Goal: Information Seeking & Learning: Learn about a topic

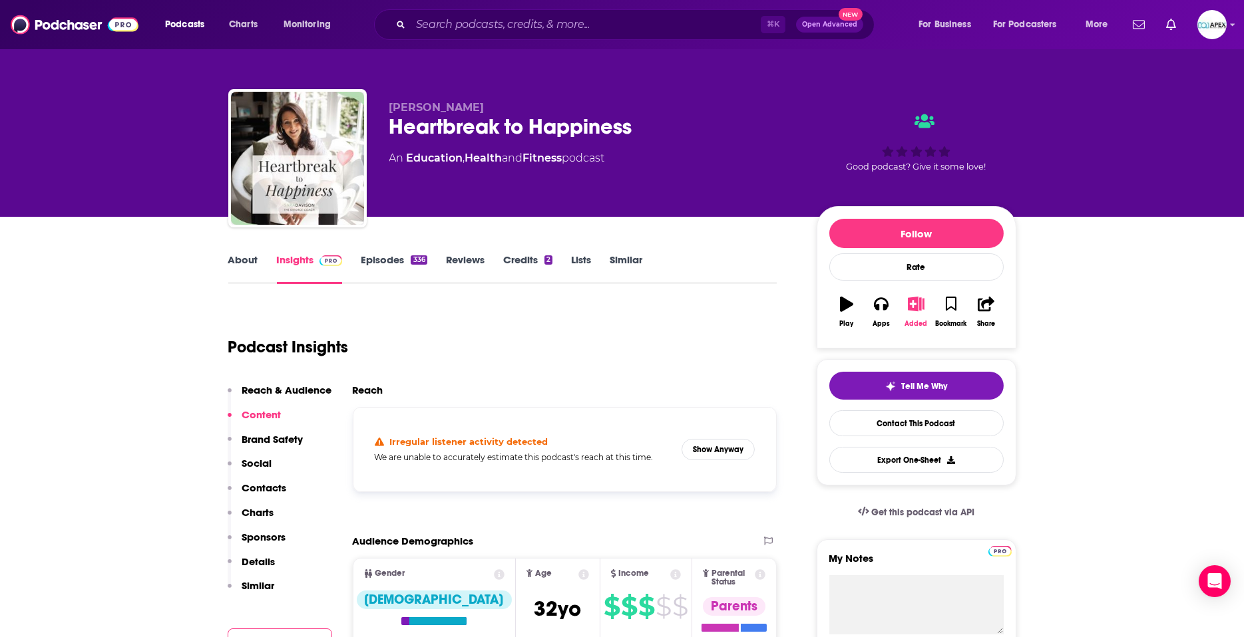
click at [920, 305] on icon "button" at bounding box center [916, 304] width 17 height 15
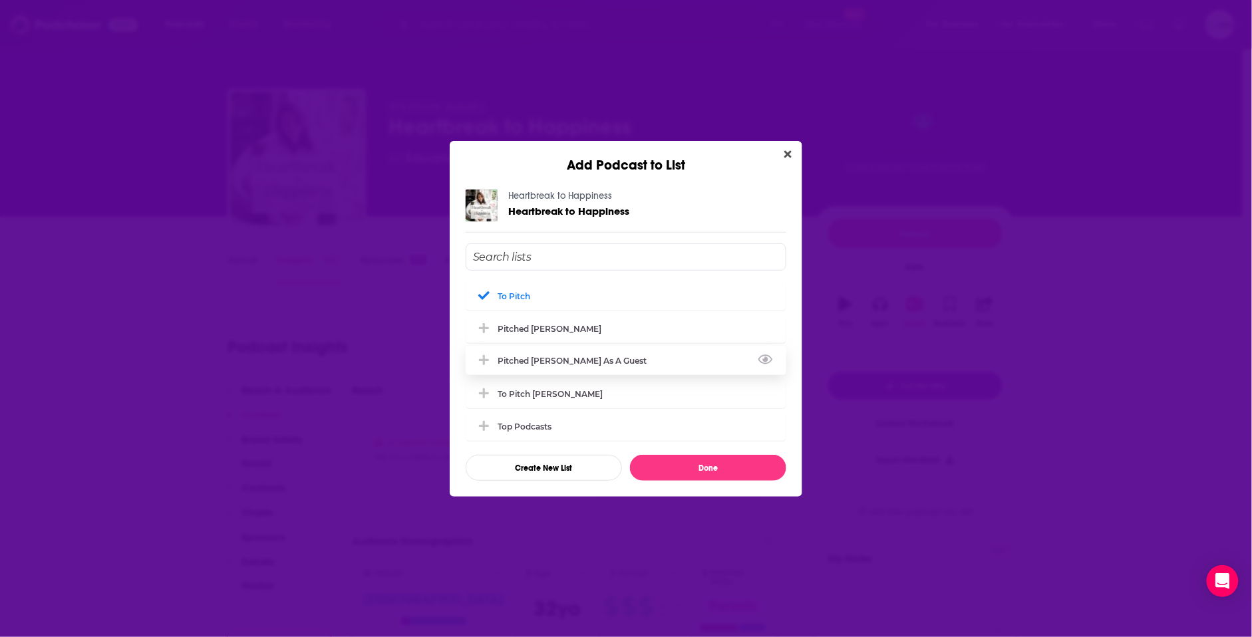
click at [517, 367] on div "Pitched Cynthia as a Guest" at bounding box center [626, 360] width 321 height 29
click at [729, 464] on button "Done" at bounding box center [708, 468] width 156 height 26
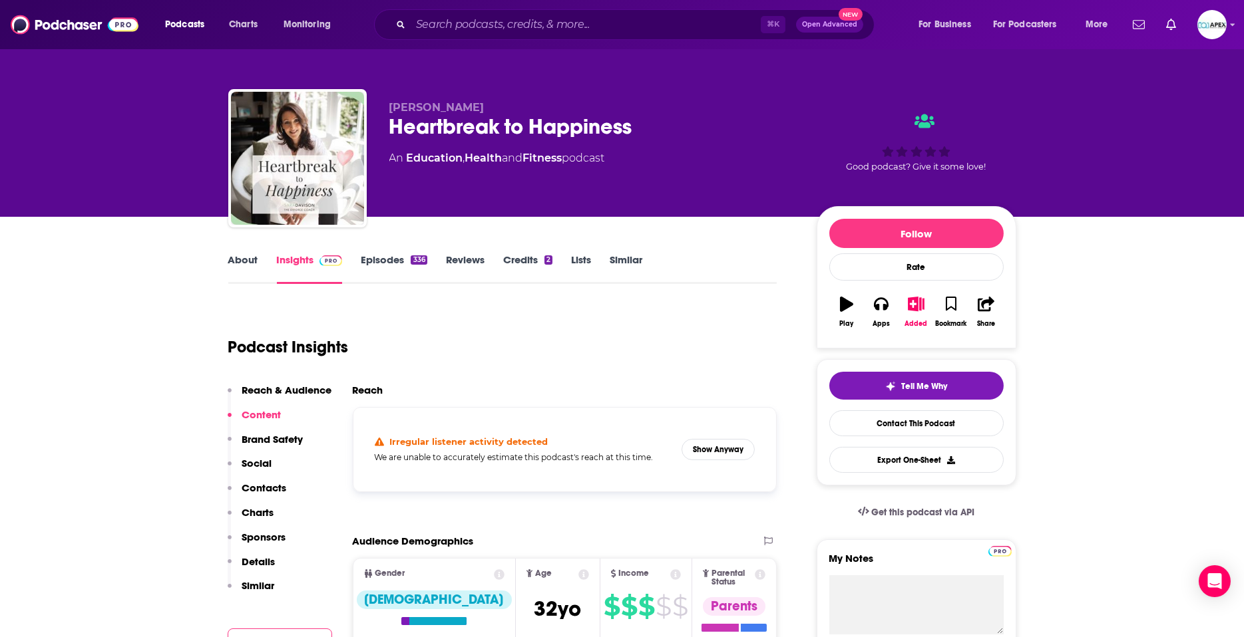
click at [562, 311] on div "Podcast Insights" at bounding box center [497, 339] width 538 height 68
click at [729, 452] on button "Show Anyway" at bounding box center [717, 449] width 73 height 21
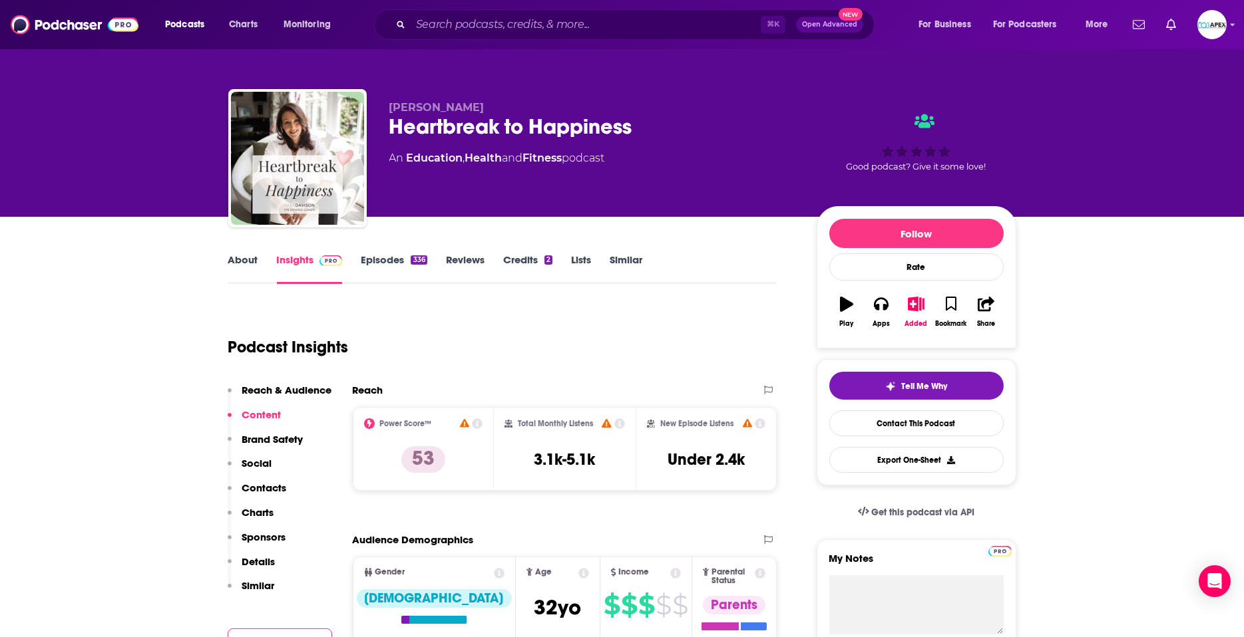
scroll to position [12, 0]
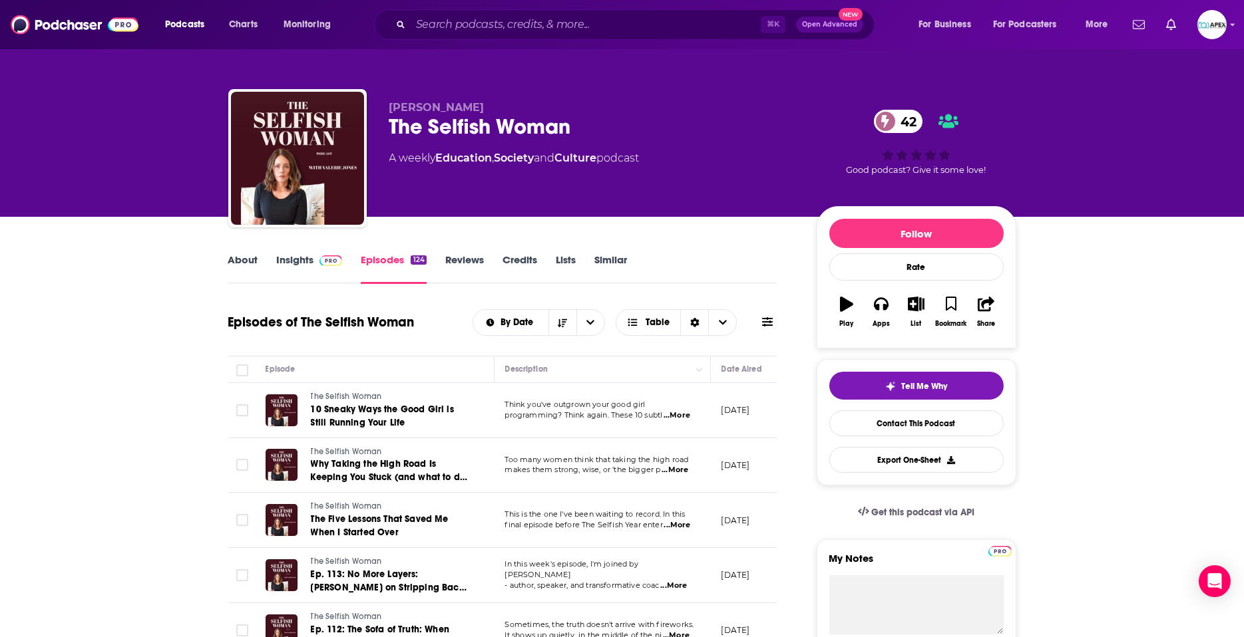
click at [232, 271] on link "About" at bounding box center [243, 269] width 30 height 31
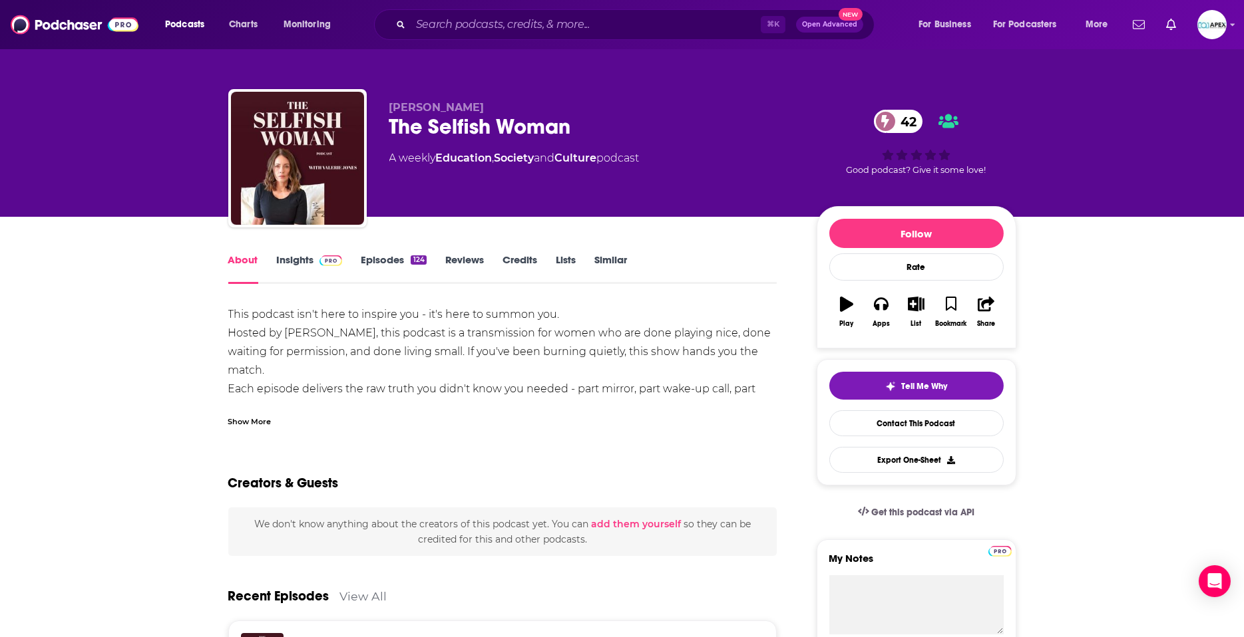
click at [296, 260] on link "Insights" at bounding box center [310, 269] width 66 height 31
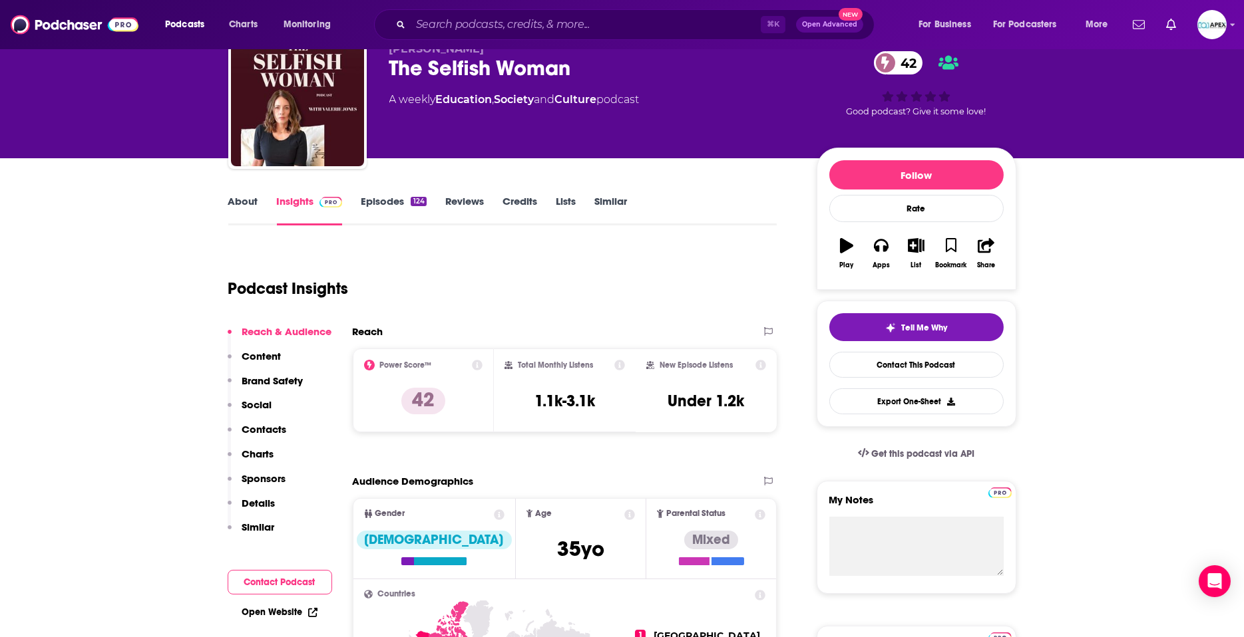
scroll to position [59, 0]
click at [382, 203] on link "Episodes 124" at bounding box center [393, 210] width 65 height 31
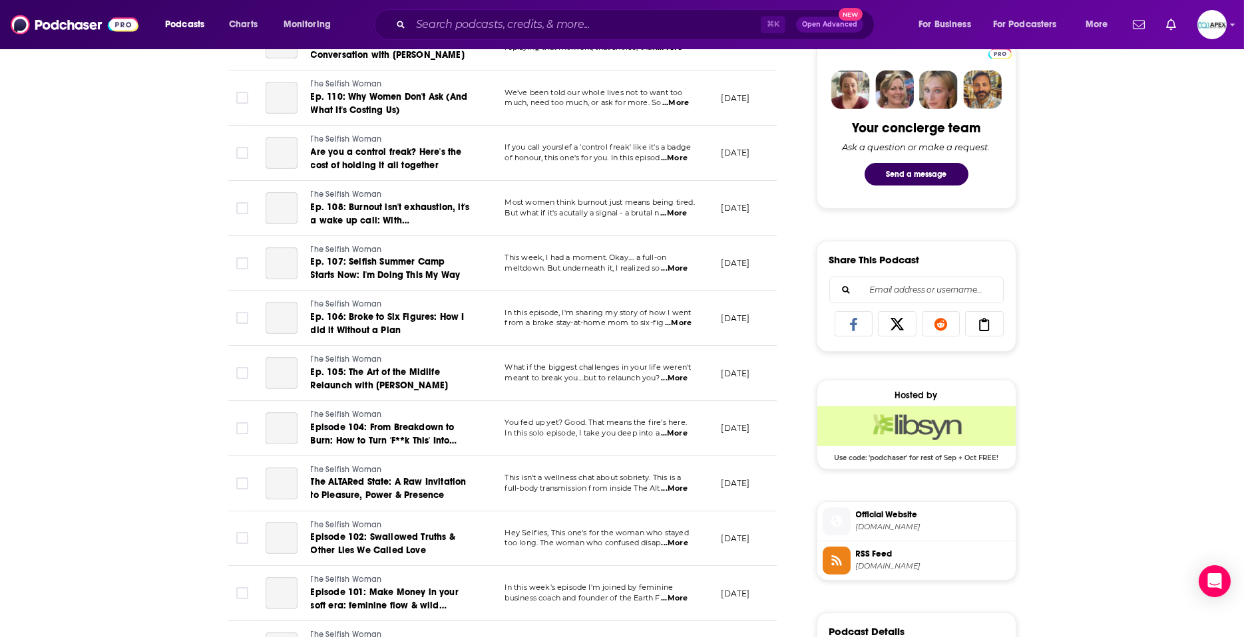
scroll to position [679, 0]
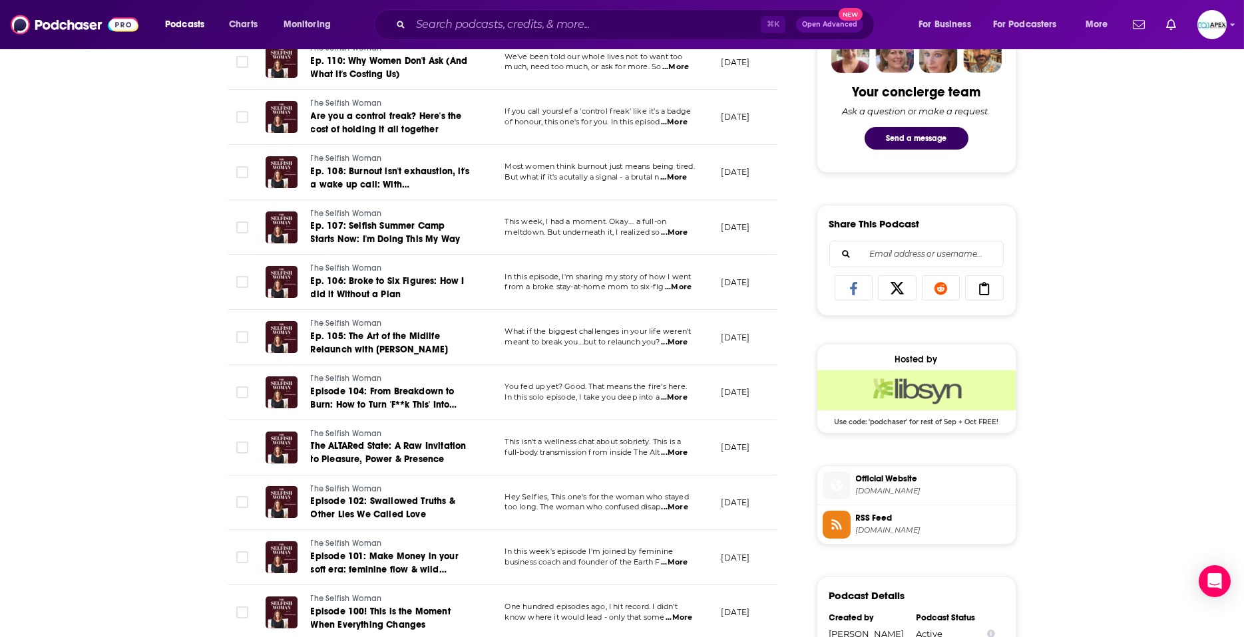
click at [896, 492] on span "valeriejonescoach.com" at bounding box center [933, 491] width 154 height 10
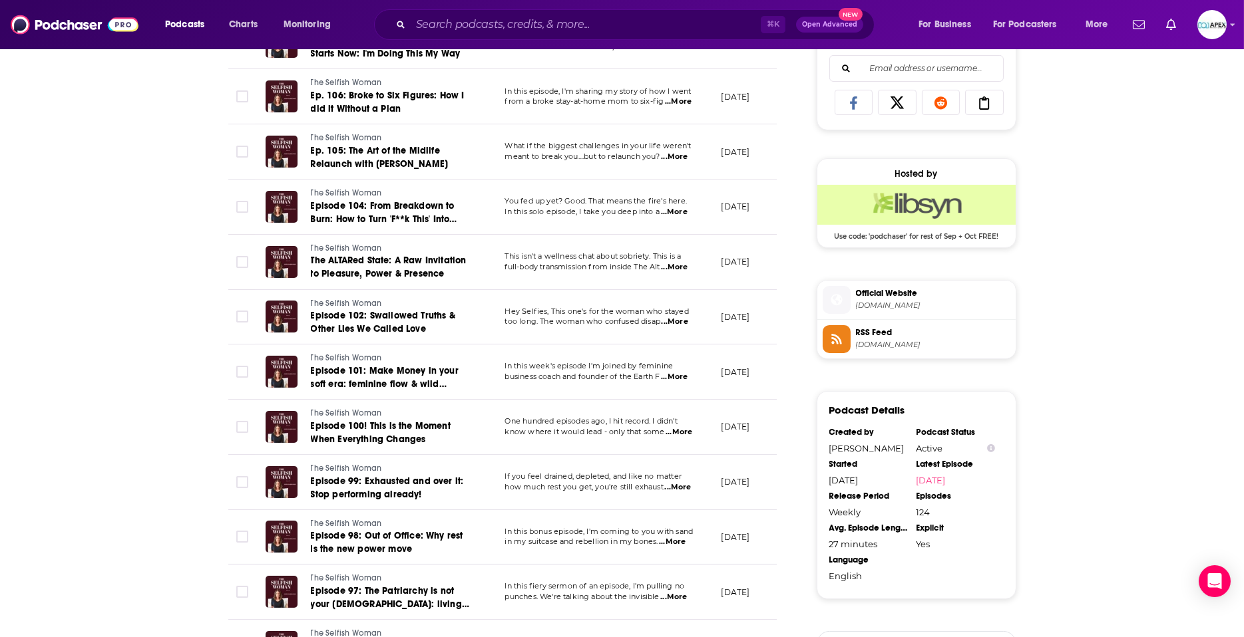
scroll to position [0, 0]
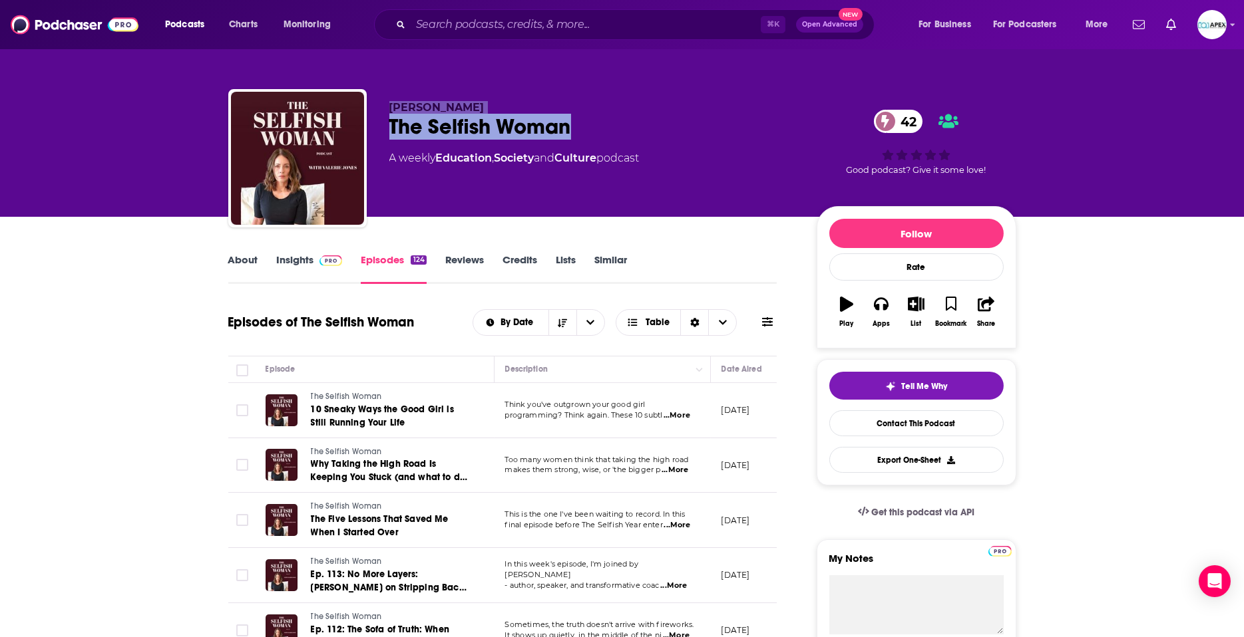
drag, startPoint x: 576, startPoint y: 128, endPoint x: 379, endPoint y: 96, distance: 199.4
click at [379, 96] on div "Valerie Jones The Selfish Woman 42 A weekly Education , Society and Culture pod…" at bounding box center [622, 161] width 788 height 144
copy div "Valerie Jones The Selfish Woman"
click at [296, 257] on link "Insights" at bounding box center [310, 269] width 66 height 31
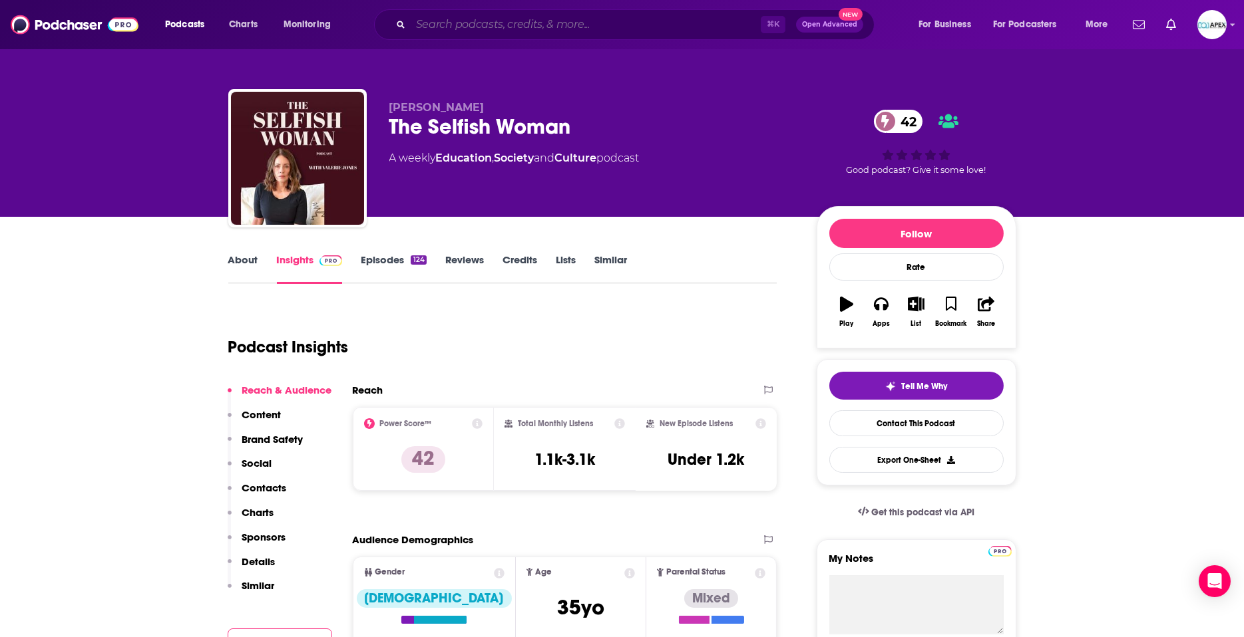
click at [473, 28] on input "Search podcasts, credits, & more..." at bounding box center [586, 24] width 350 height 21
paste input "InspireLife365"
type input "InspireLife365"
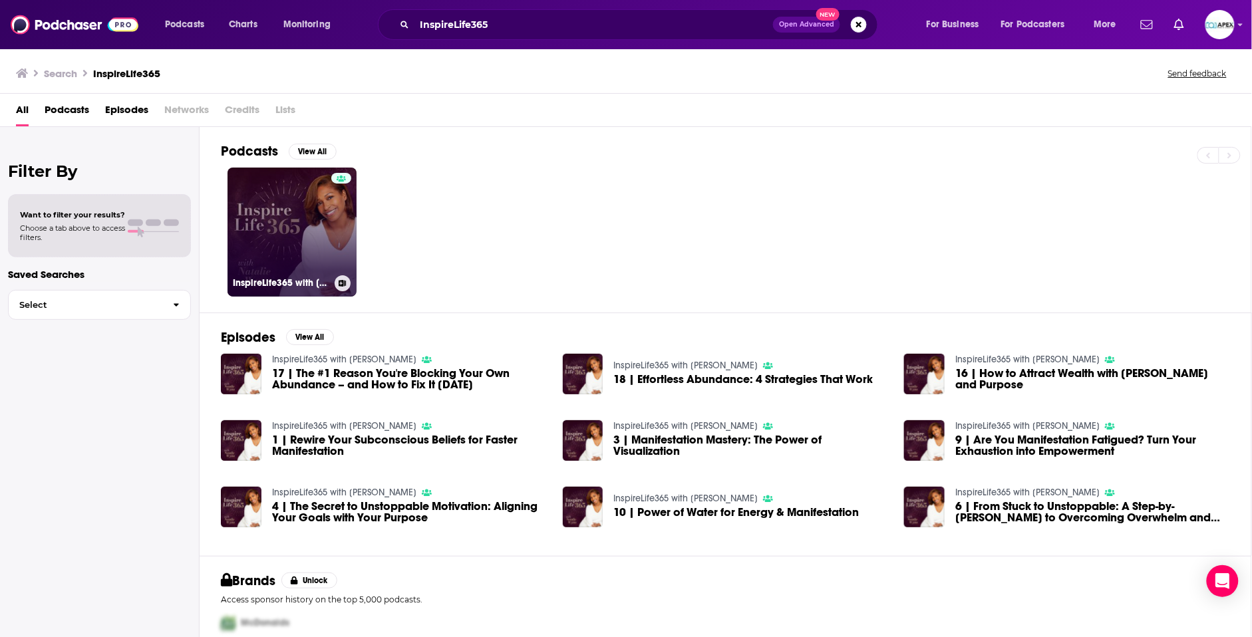
click at [324, 250] on link "InspireLife365 with Natalie Wynn" at bounding box center [292, 232] width 129 height 129
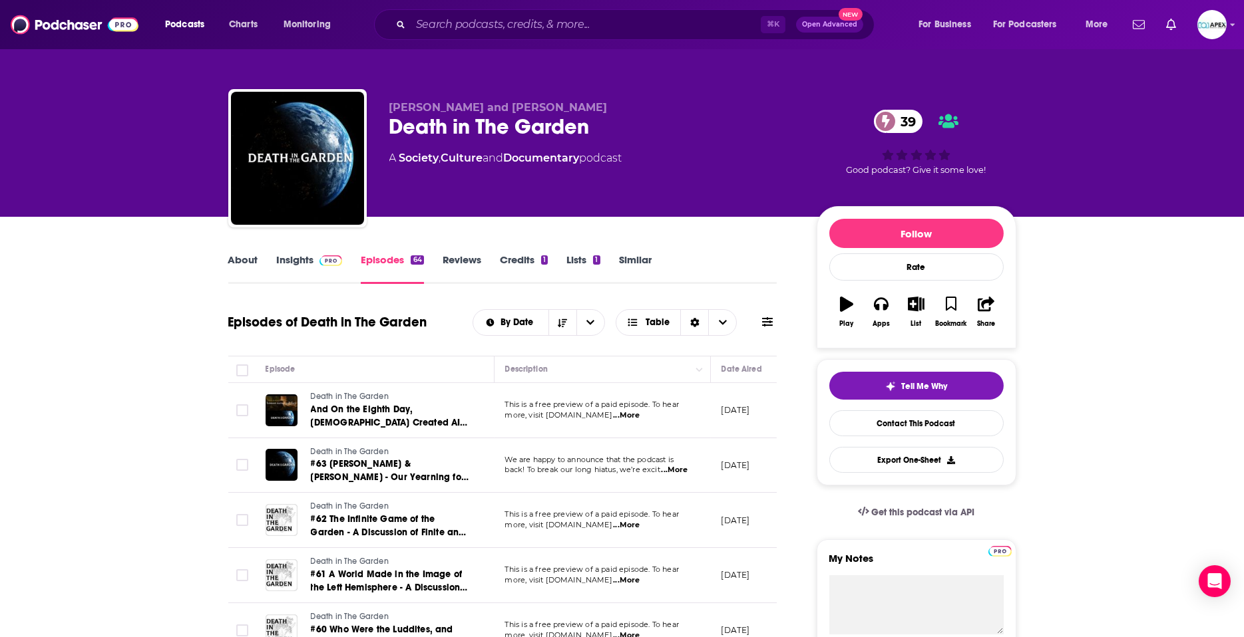
click at [236, 258] on link "About" at bounding box center [243, 269] width 30 height 31
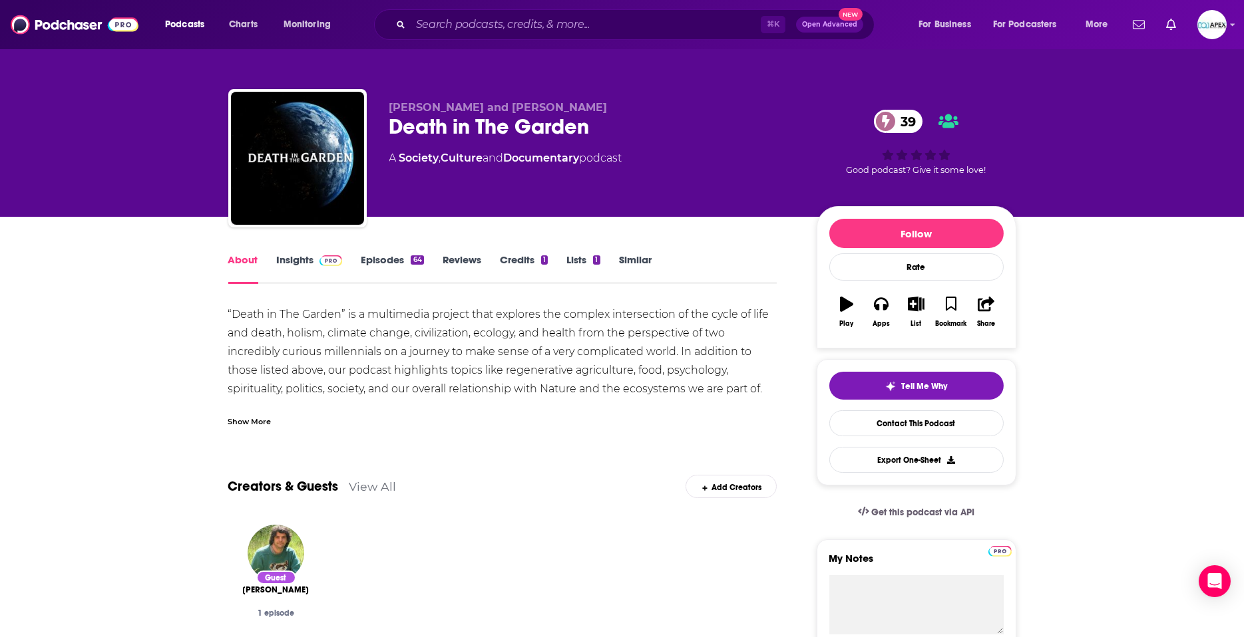
click at [300, 259] on link "Insights" at bounding box center [310, 269] width 66 height 31
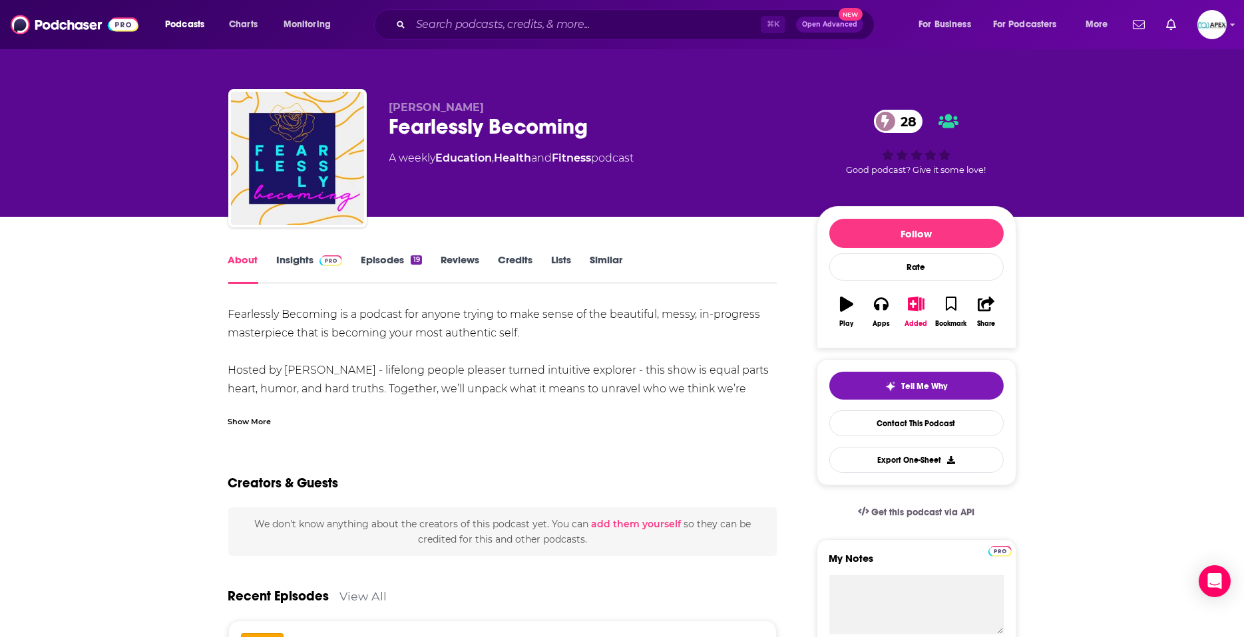
click at [293, 267] on link "Insights" at bounding box center [310, 269] width 66 height 31
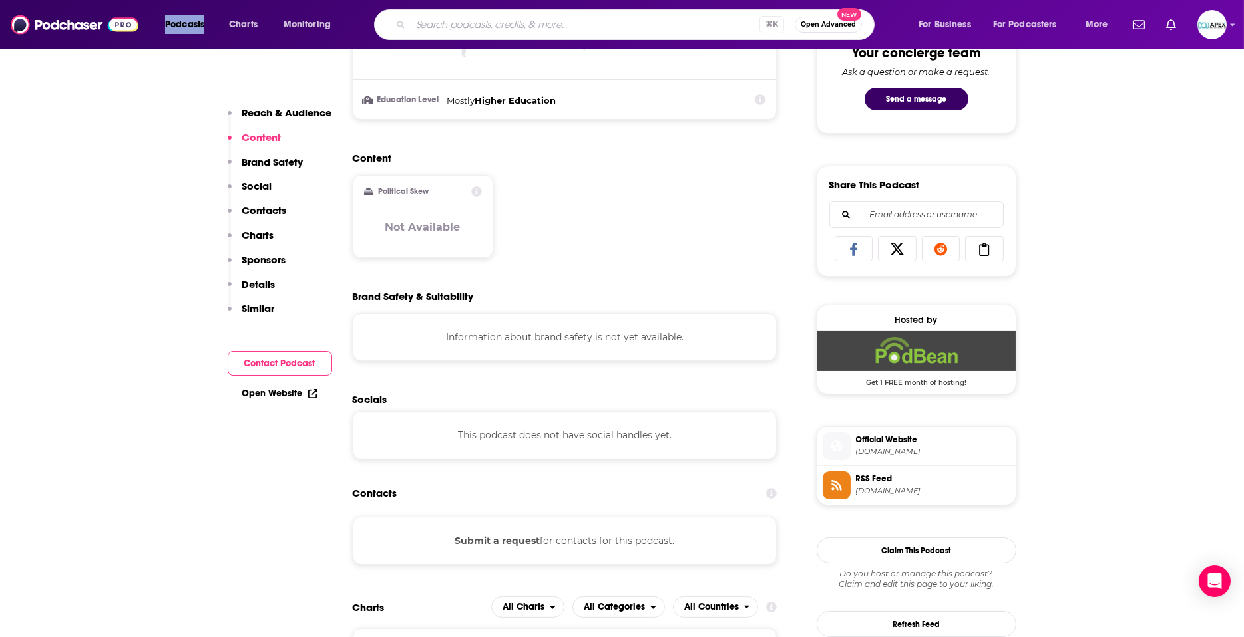
scroll to position [720, 0]
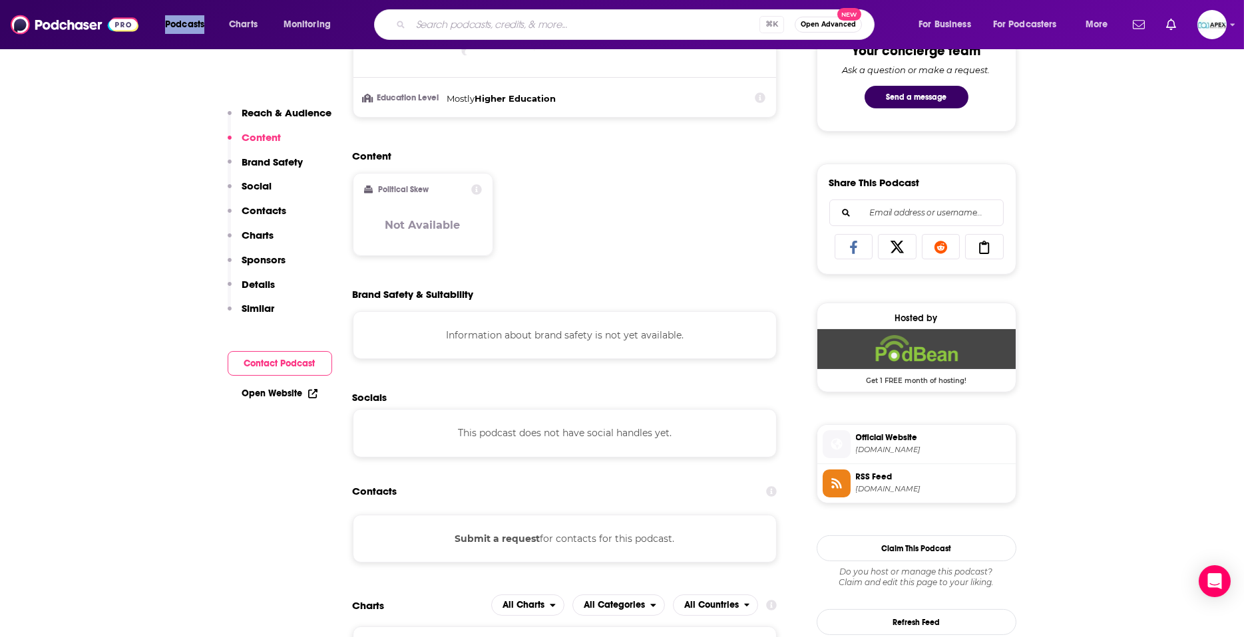
click at [892, 447] on span "youllthankuslater.podbean.com" at bounding box center [933, 450] width 154 height 10
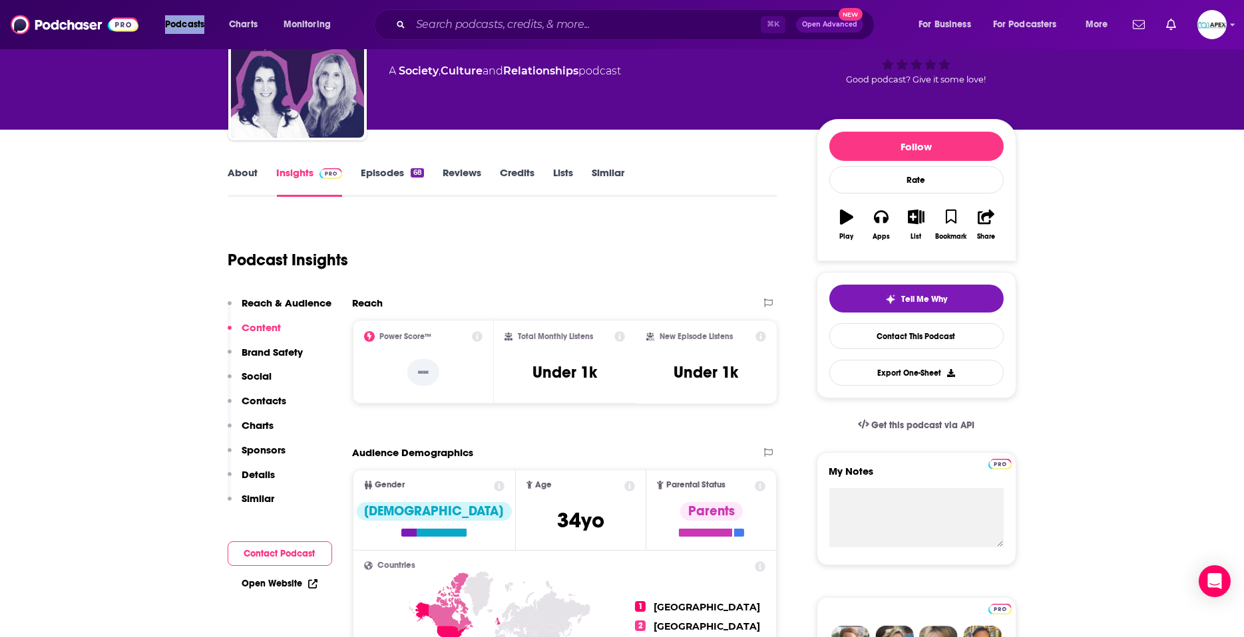
scroll to position [0, 0]
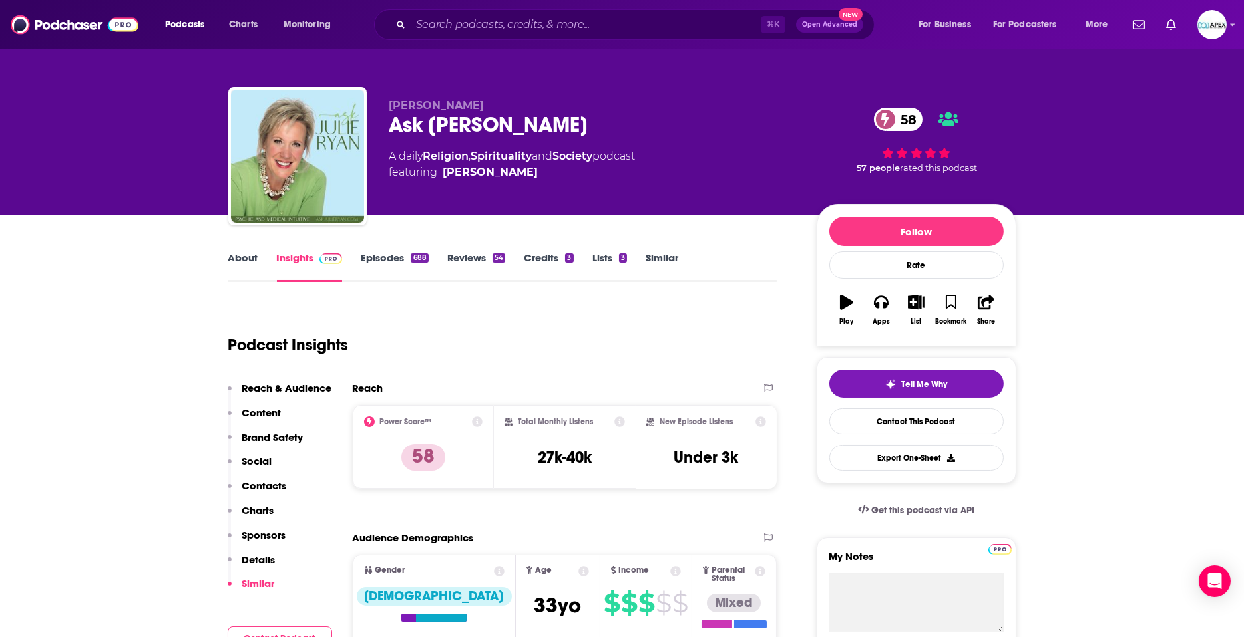
scroll to position [2, 0]
click at [442, 25] on input "Search podcasts, credits, & more..." at bounding box center [586, 24] width 350 height 21
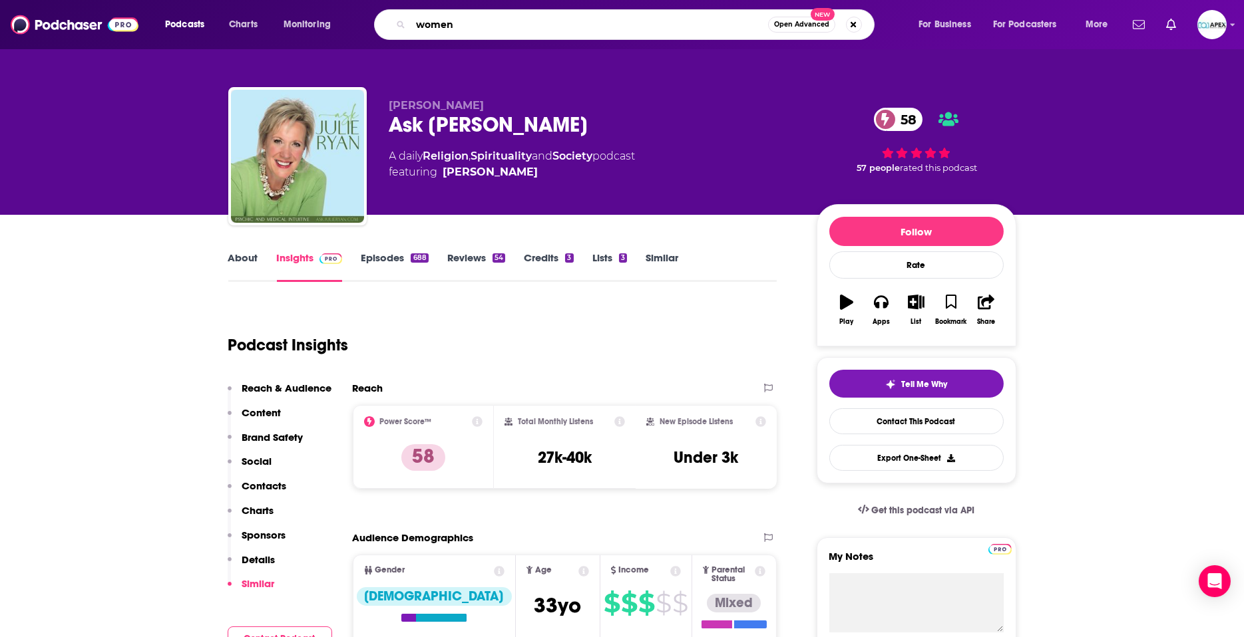
type input "women"
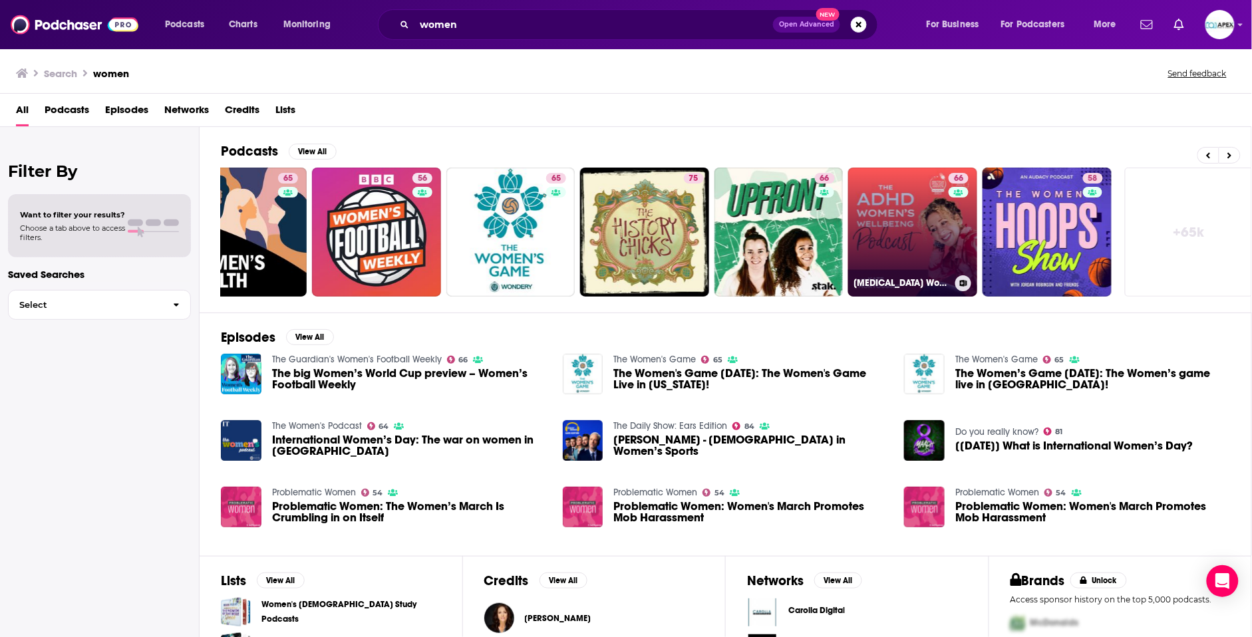
scroll to position [0, 190]
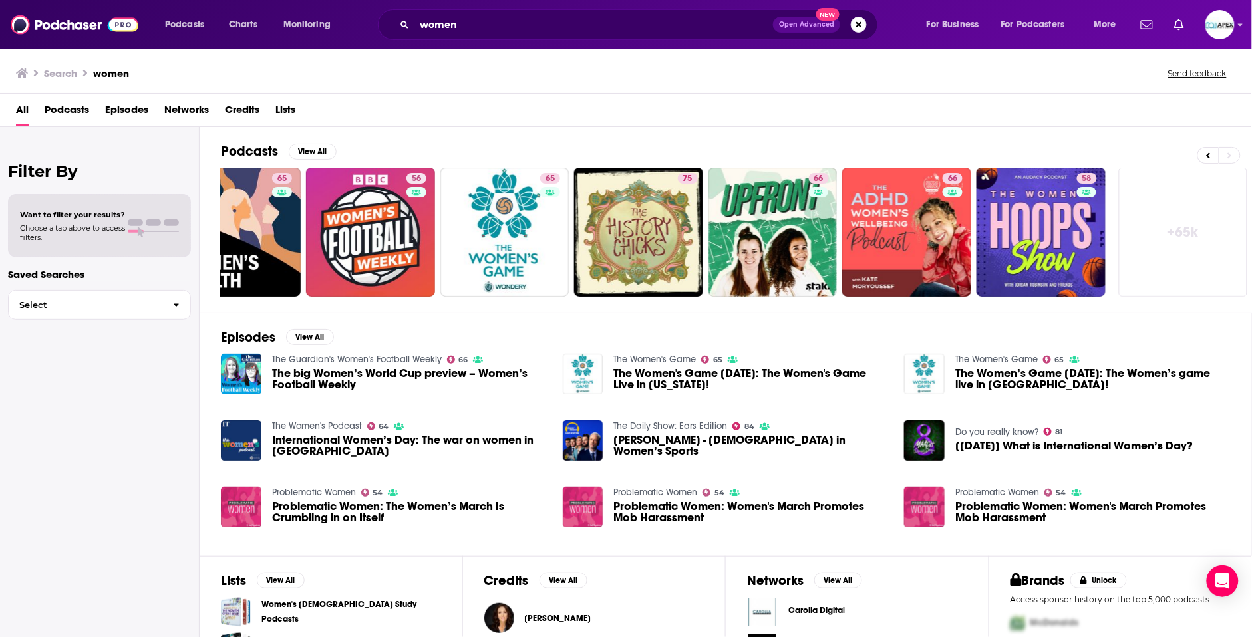
click at [1200, 221] on link "+ 65k" at bounding box center [1183, 232] width 129 height 129
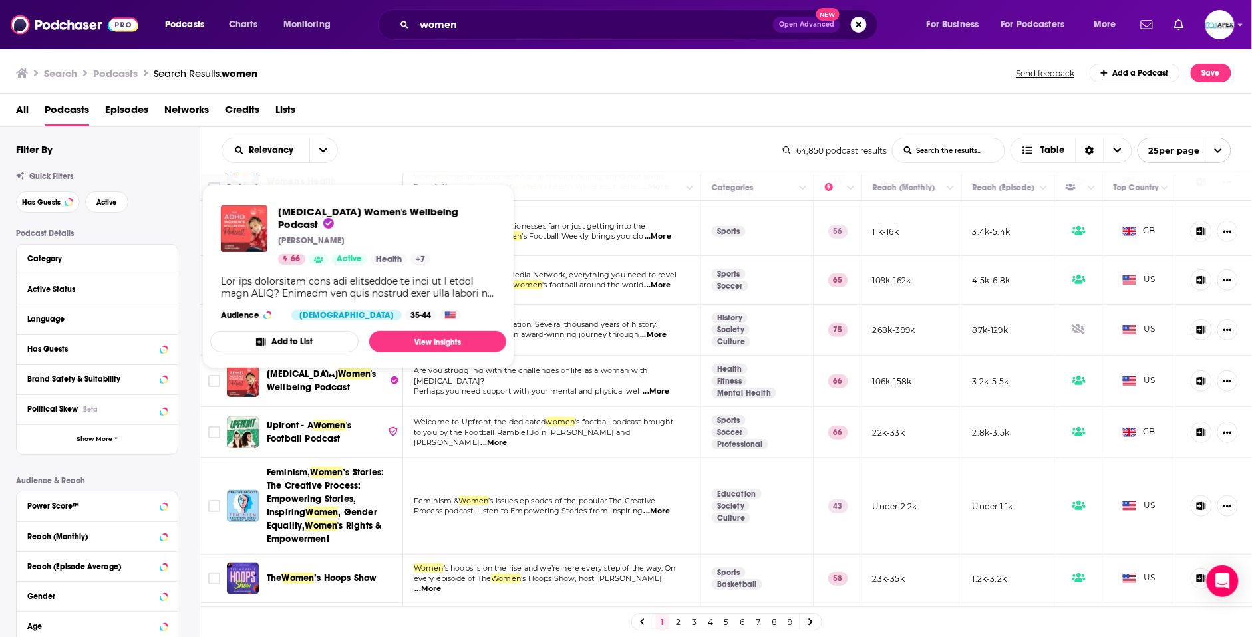
scroll to position [94, 0]
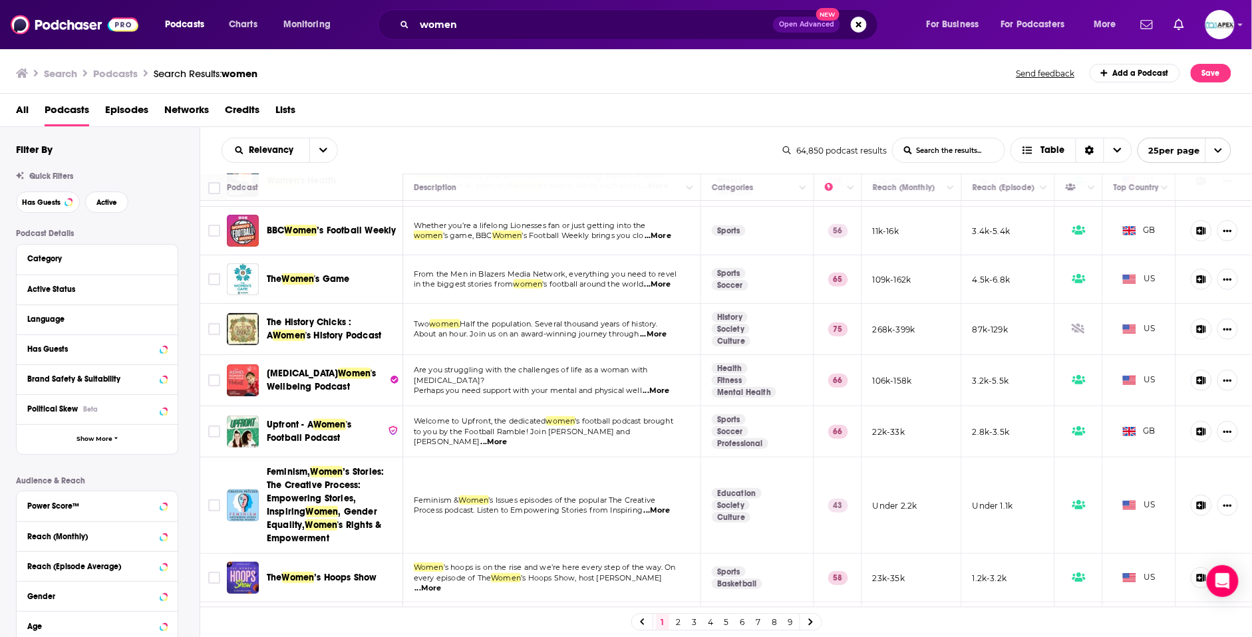
click at [192, 193] on div "Has Guests Active" at bounding box center [108, 202] width 184 height 21
